Goal: Information Seeking & Learning: Learn about a topic

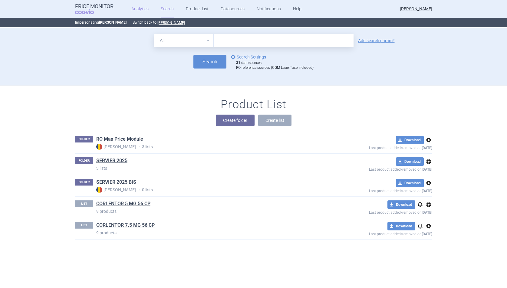
click at [143, 6] on link "Analytics" at bounding box center [139, 9] width 17 height 18
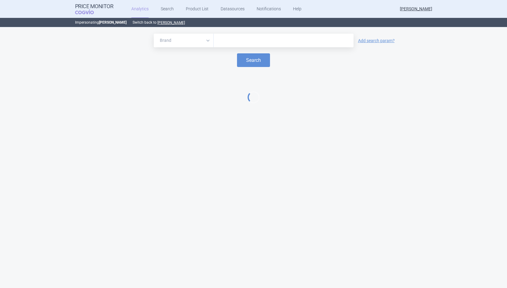
click at [233, 34] on div at bounding box center [284, 41] width 140 height 14
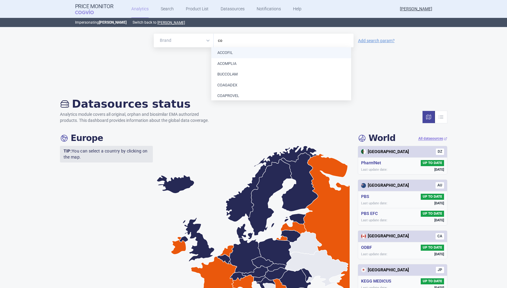
type input "c"
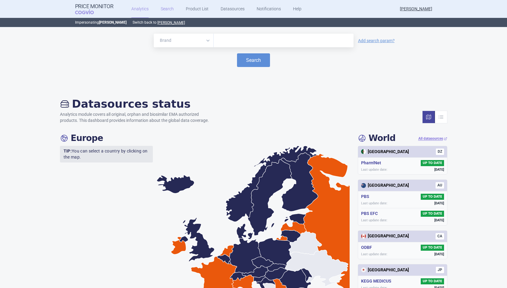
click at [166, 8] on link "Search" at bounding box center [167, 9] width 13 height 18
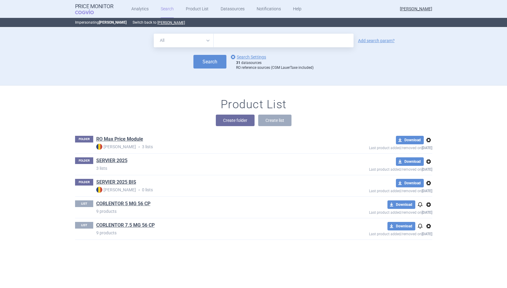
click at [193, 41] on select "All Brand Name ATC Company Active Substance Country Newer than" at bounding box center [184, 41] width 60 height 14
select select "brandName"
click at [154, 34] on select "All Brand Name ATC Company Active Substance Country Newer than" at bounding box center [184, 41] width 60 height 14
click at [231, 39] on input "text" at bounding box center [284, 41] width 140 height 14
type input "coaxil"
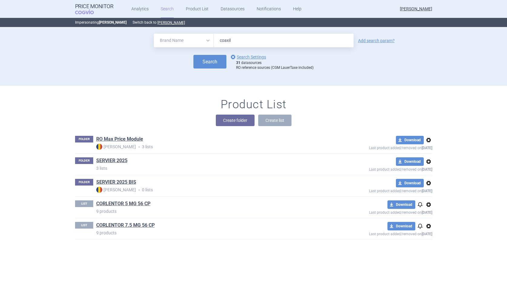
click button "Search" at bounding box center [209, 62] width 33 height 14
select select "brandName"
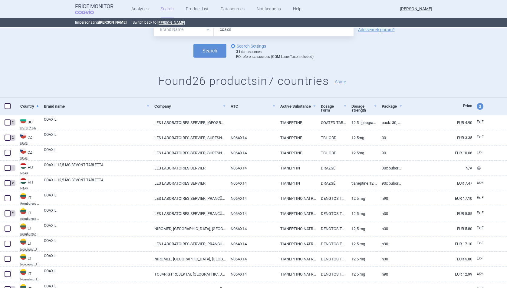
scroll to position [50, 0]
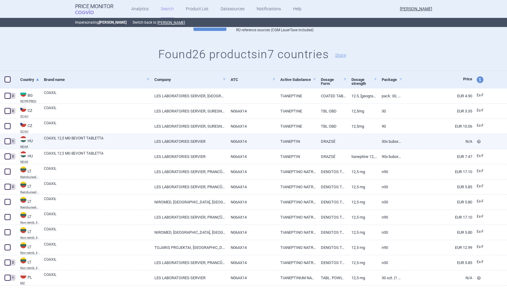
click at [87, 142] on link "COAXIL 12,5 MG BEVONT TABLETTA" at bounding box center [97, 140] width 106 height 11
select select "EUR"
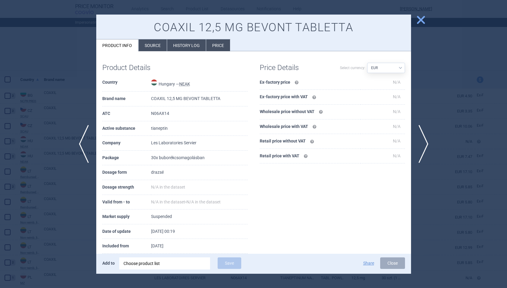
click at [186, 47] on li "History log" at bounding box center [186, 45] width 39 height 12
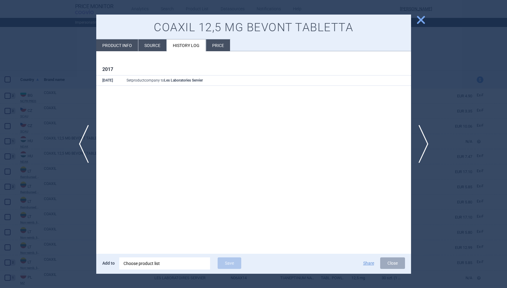
click at [111, 45] on li "Product info" at bounding box center [117, 45] width 42 height 12
select select "EUR"
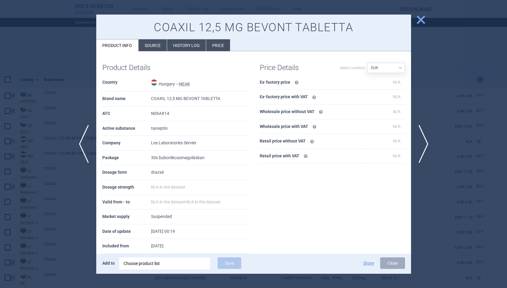
click at [423, 22] on span "close" at bounding box center [421, 20] width 11 height 11
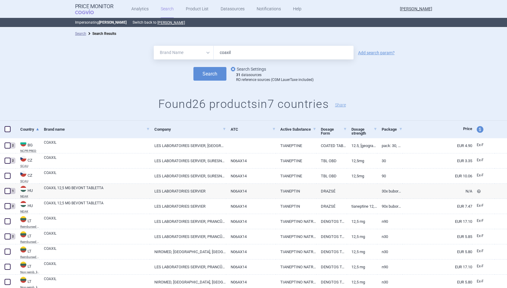
click at [255, 69] on link "options Search Settings" at bounding box center [247, 68] width 37 height 7
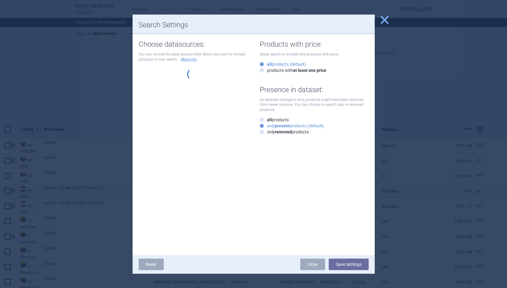
select select "1f515b7c-93d7-44be-9d8f-32930cf2bbf2"
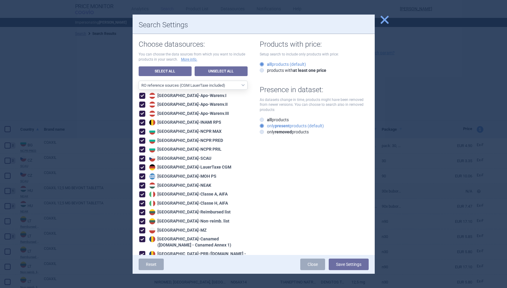
click at [383, 21] on span "close" at bounding box center [384, 20] width 11 height 11
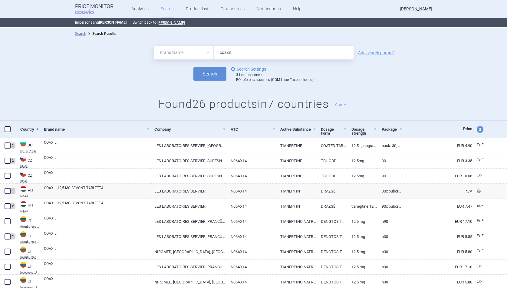
click at [248, 52] on input "coaxil" at bounding box center [284, 53] width 140 height 14
click at [248, 50] on input "tianepi" at bounding box center [284, 53] width 140 height 14
type input "tianeptin"
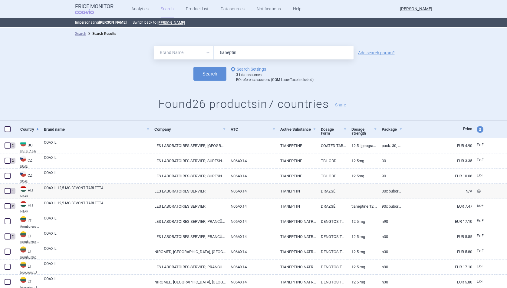
click at [193, 67] on button "Search" at bounding box center [209, 74] width 33 height 14
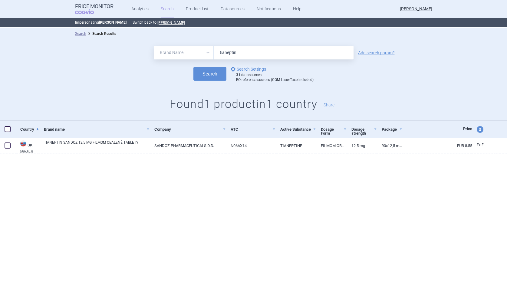
click at [190, 50] on select "All Brand Name ATC Company Active Substance Country Newer than" at bounding box center [184, 53] width 60 height 14
select select "all"
click at [154, 46] on select "All Brand Name ATC Company Active Substance Country Newer than" at bounding box center [184, 53] width 60 height 14
click at [209, 70] on button "Search" at bounding box center [209, 74] width 33 height 14
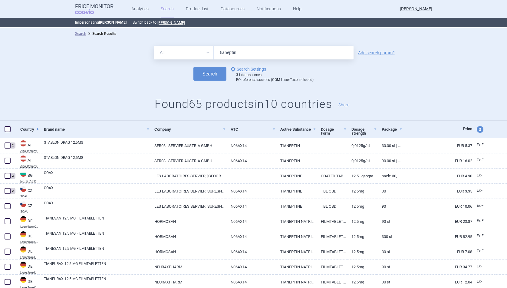
click at [477, 131] on span "price and currency" at bounding box center [480, 129] width 7 height 7
select select "ex-factory"
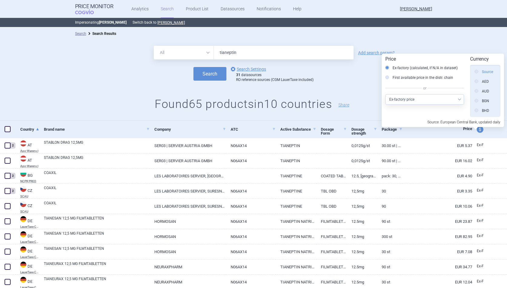
click at [482, 74] on label "Source" at bounding box center [484, 72] width 18 height 6
click at [481, 74] on input "Source" at bounding box center [478, 72] width 6 height 6
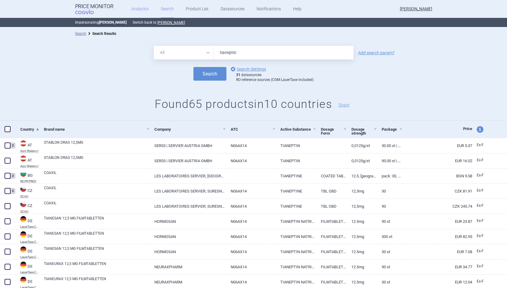
click at [134, 10] on link "Analytics" at bounding box center [139, 9] width 17 height 18
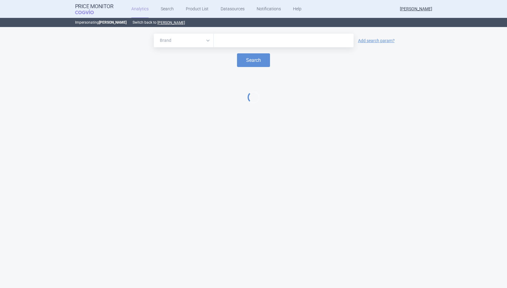
click at [135, 8] on link "Analytics" at bounding box center [139, 9] width 17 height 18
click at [202, 45] on select "Brand ATC/Active substance Therapeutic area" at bounding box center [184, 41] width 60 height 14
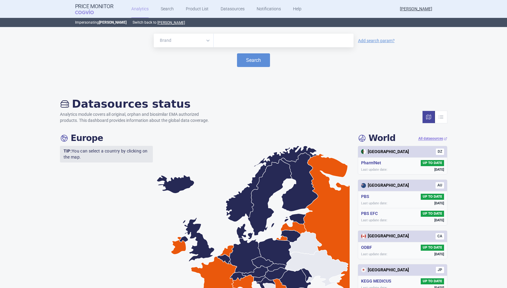
click at [226, 41] on input "text" at bounding box center [284, 41] width 134 height 8
paste input "[MEDICAL_DATA]"
type input "[MEDICAL_DATA]"
click at [242, 47] on div "[MEDICAL_DATA]" at bounding box center [284, 41] width 140 height 14
click at [248, 58] on button "Search" at bounding box center [253, 60] width 33 height 14
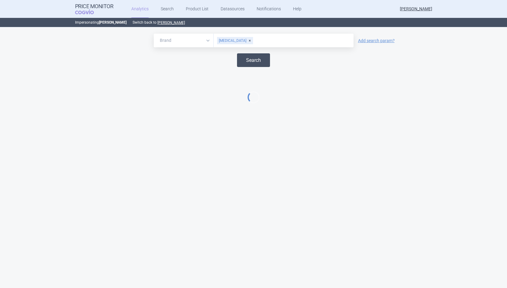
select select "EUR"
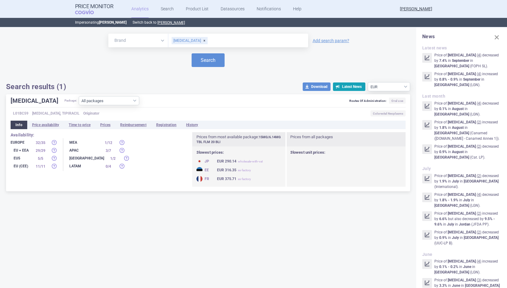
click at [192, 40] on div "[MEDICAL_DATA]" at bounding box center [190, 40] width 36 height 7
click at [190, 40] on input "text" at bounding box center [238, 41] width 134 height 8
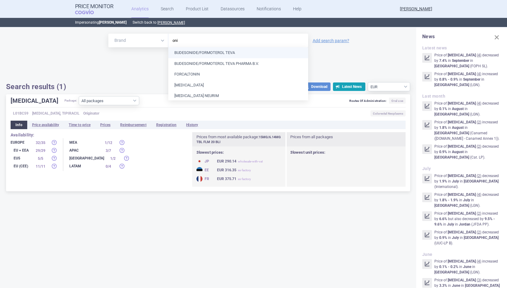
type input "oniv"
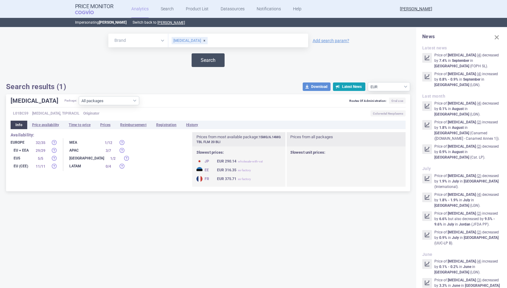
click at [200, 56] on button "Search" at bounding box center [208, 60] width 33 height 14
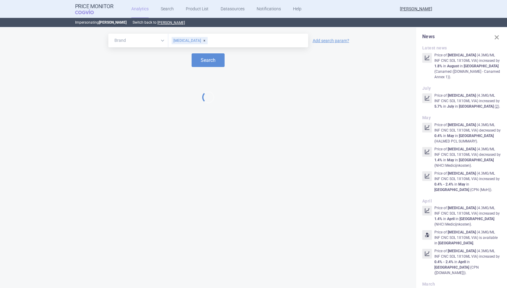
select select "EUR"
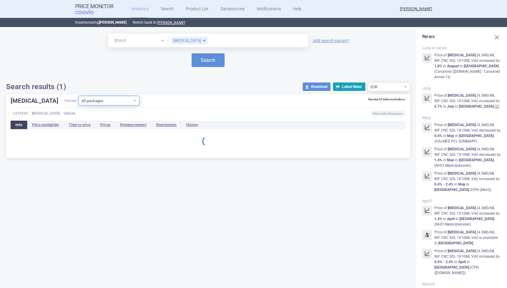
click at [104, 103] on select "All packages 4.3MG/ML INF CNC SOL 1X10ML VIA ( 34 )" at bounding box center [109, 100] width 61 height 9
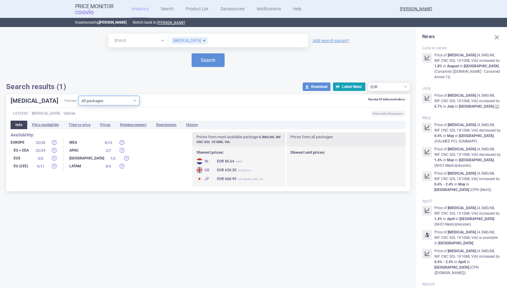
click at [87, 99] on select "All packages 4.3MG/ML INF CNC SOL 1X10ML VIA ( 34 )" at bounding box center [109, 100] width 61 height 9
click at [79, 96] on select "All packages 4.3MG/ML INF CNC SOL 1X10ML VIA ( 34 )" at bounding box center [109, 100] width 61 height 9
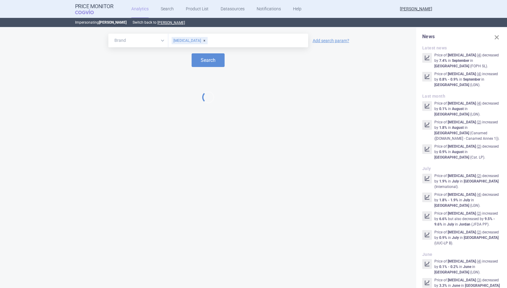
select select "EUR"
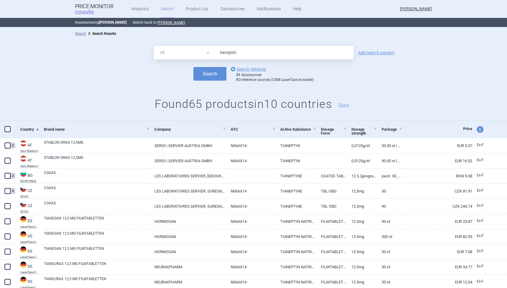
click at [112, 59] on div "All Brand Name ATC Company Active Substance Country Newer than tianeptin Add se…" at bounding box center [253, 53] width 507 height 14
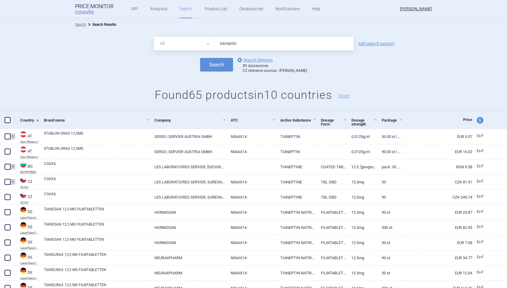
click at [236, 43] on input "tianeptin" at bounding box center [284, 44] width 140 height 14
paste input "[MEDICAL_DATA]"
type input "[MEDICAL_DATA]"
click at [220, 68] on button "Search" at bounding box center [216, 65] width 33 height 14
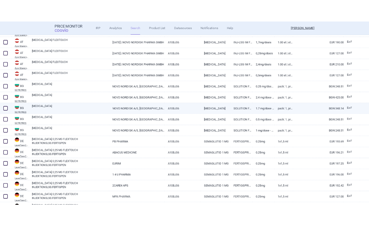
scroll to position [426, 0]
